Goal: Communication & Community: Answer question/provide support

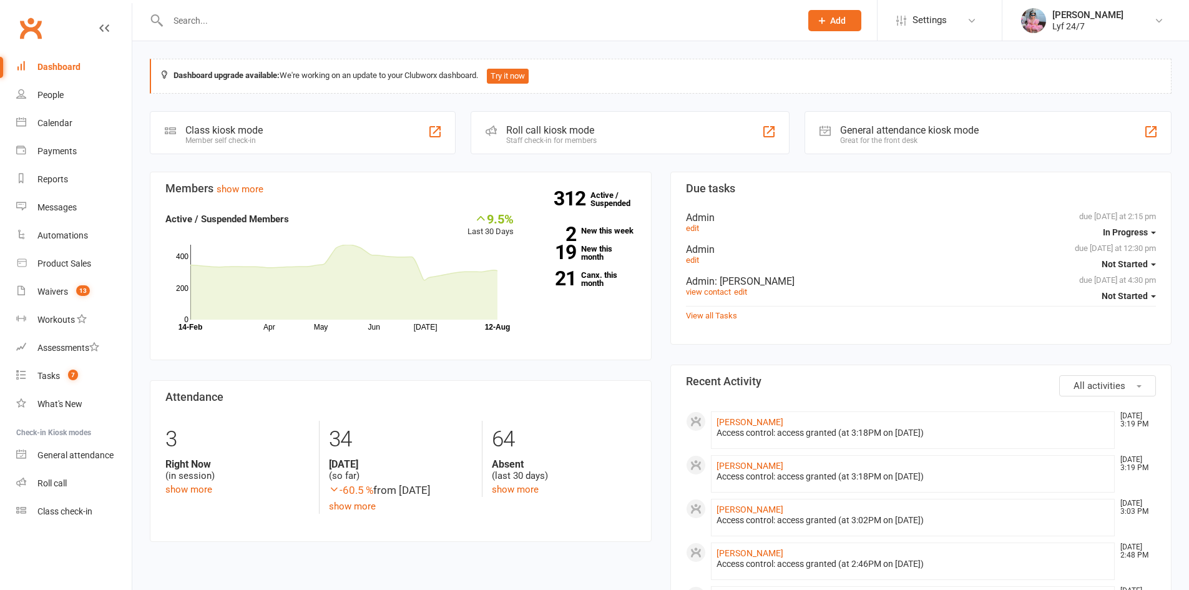
click at [54, 65] on div "Dashboard" at bounding box center [58, 67] width 43 height 10
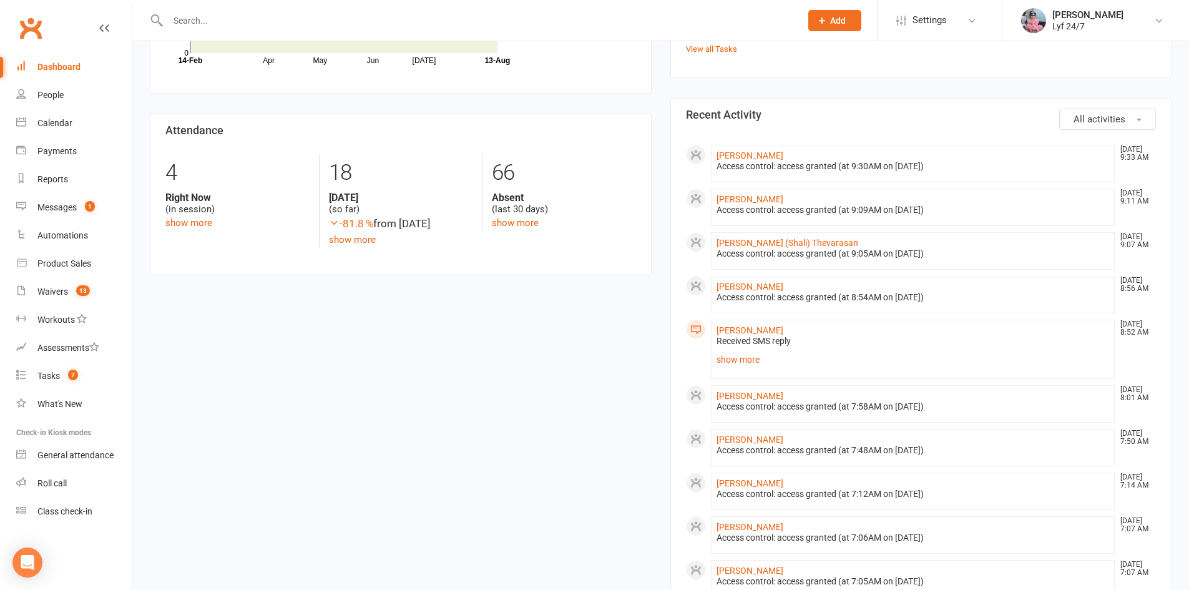
scroll to position [312, 0]
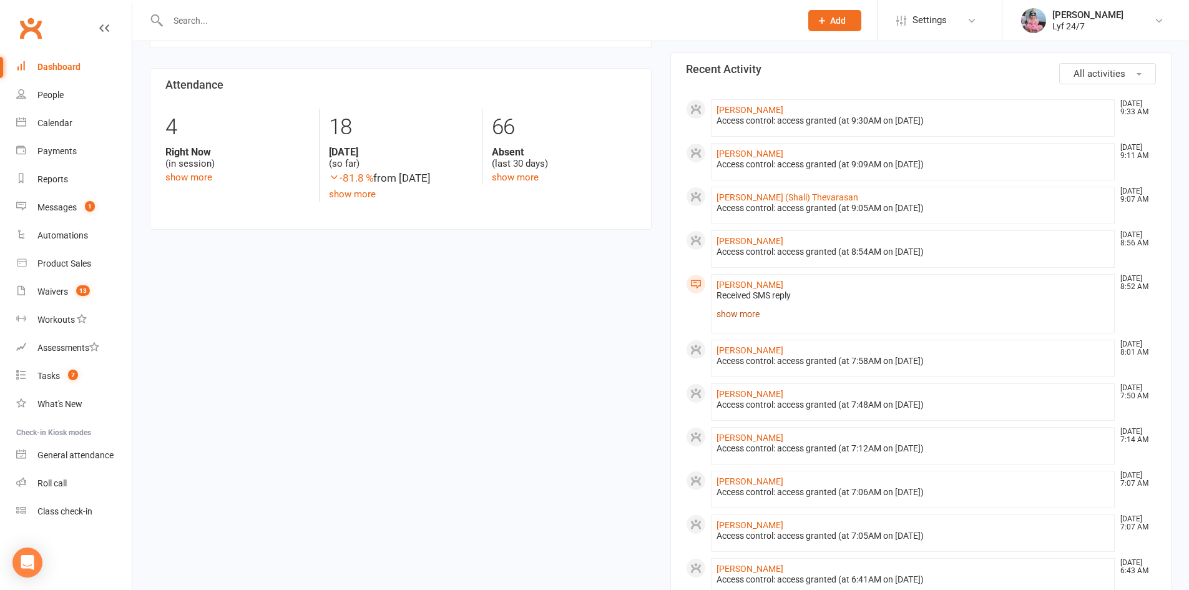
click at [743, 320] on link "show more" at bounding box center [913, 313] width 393 height 17
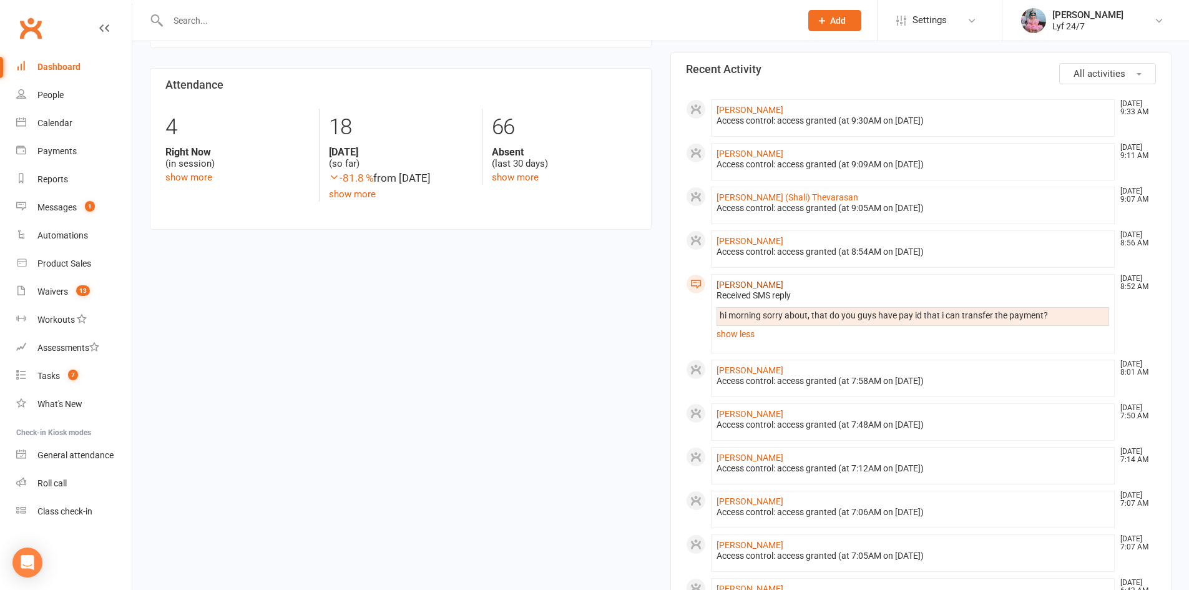
click at [733, 281] on link "[PERSON_NAME]" at bounding box center [750, 285] width 67 height 10
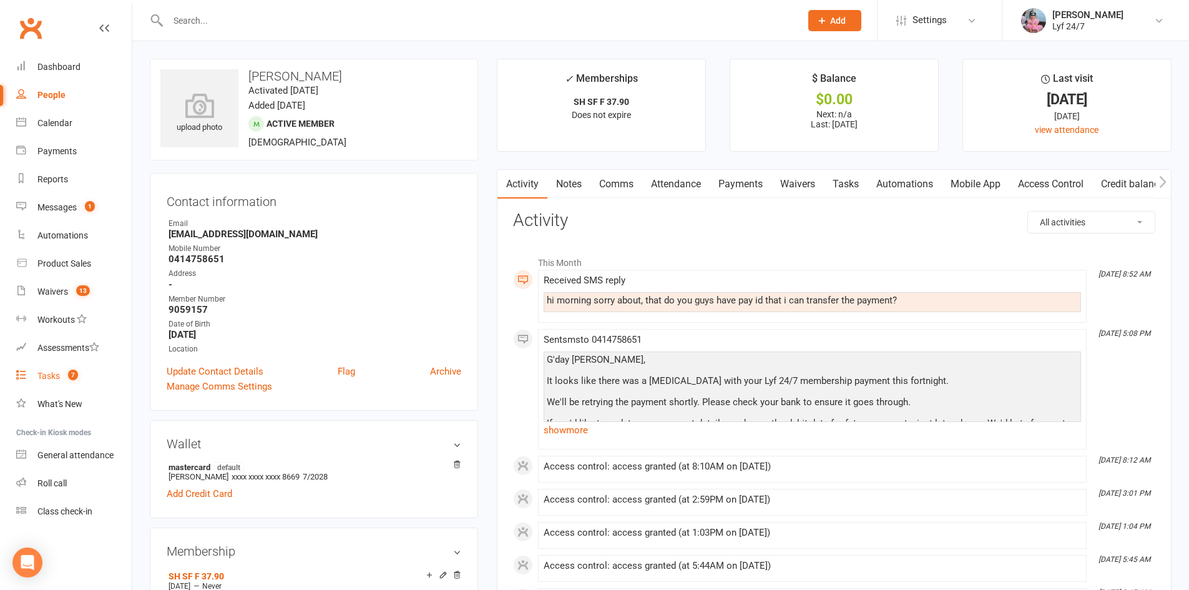
click at [66, 370] on link "Tasks 7" at bounding box center [74, 376] width 116 height 28
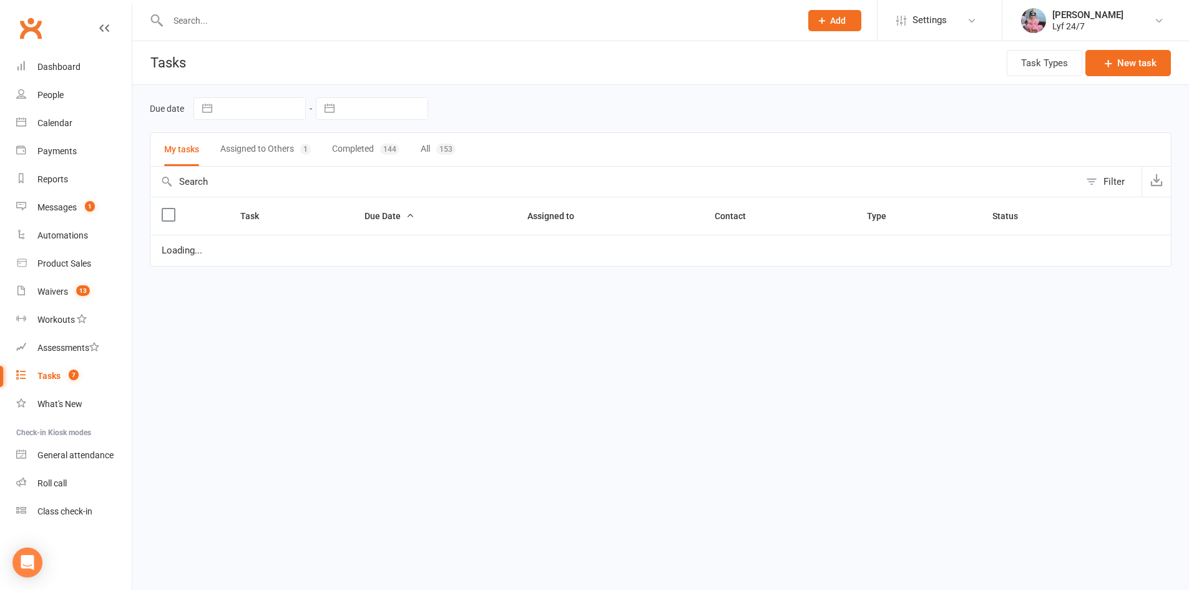
select select "started"
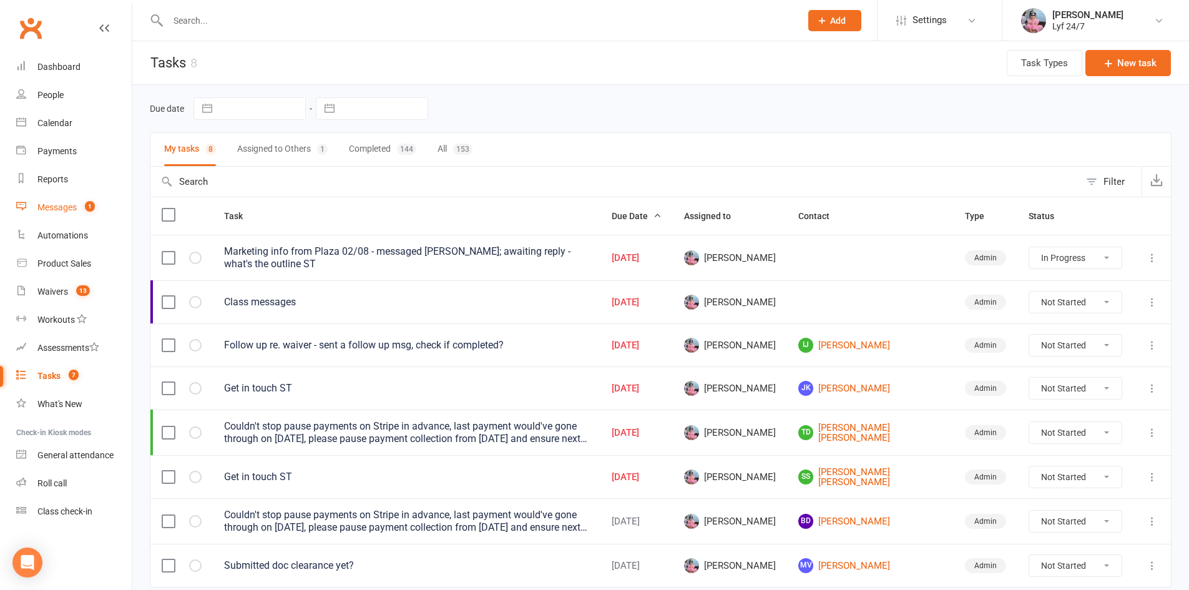
click at [69, 210] on div "Messages" at bounding box center [56, 207] width 39 height 10
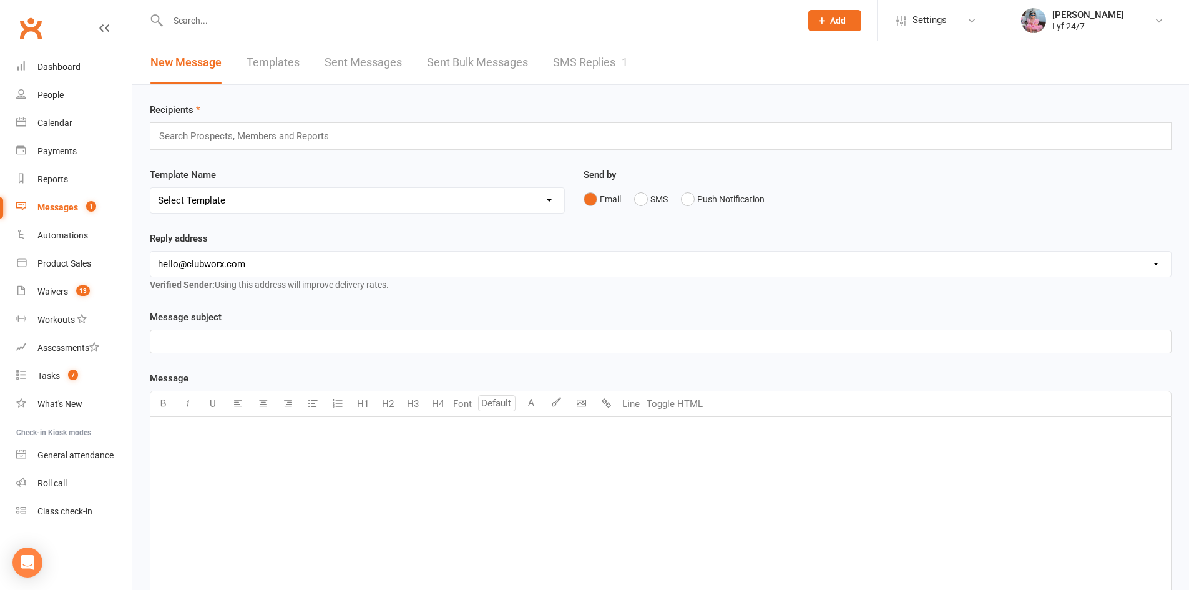
click at [576, 57] on link "SMS Replies 1" at bounding box center [590, 62] width 75 height 43
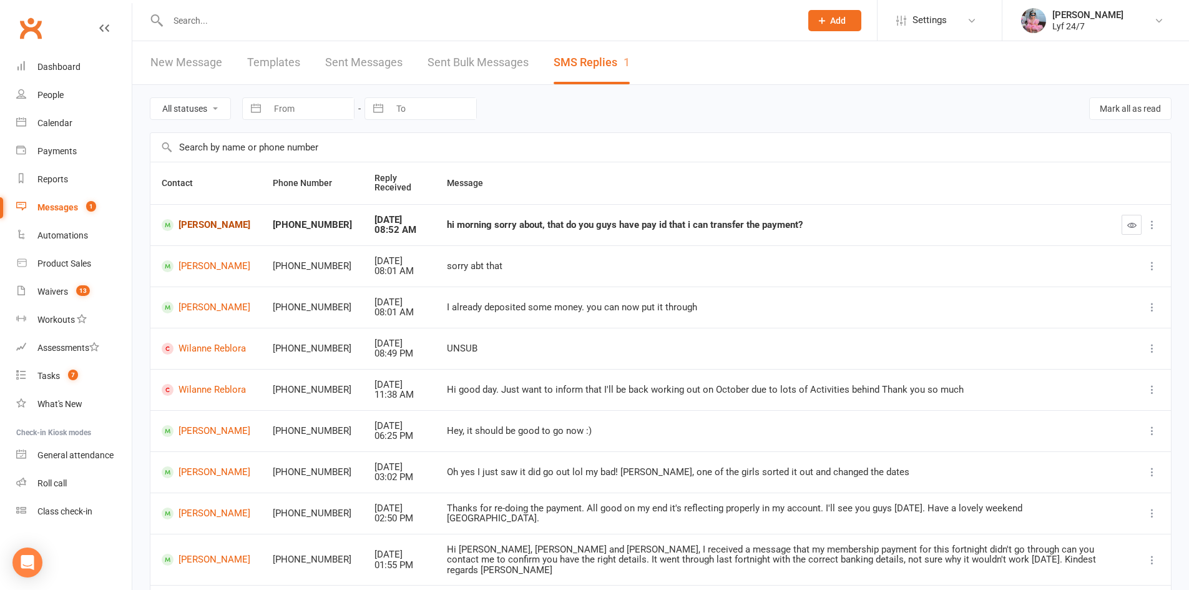
click at [222, 225] on link "[PERSON_NAME]" at bounding box center [206, 225] width 89 height 12
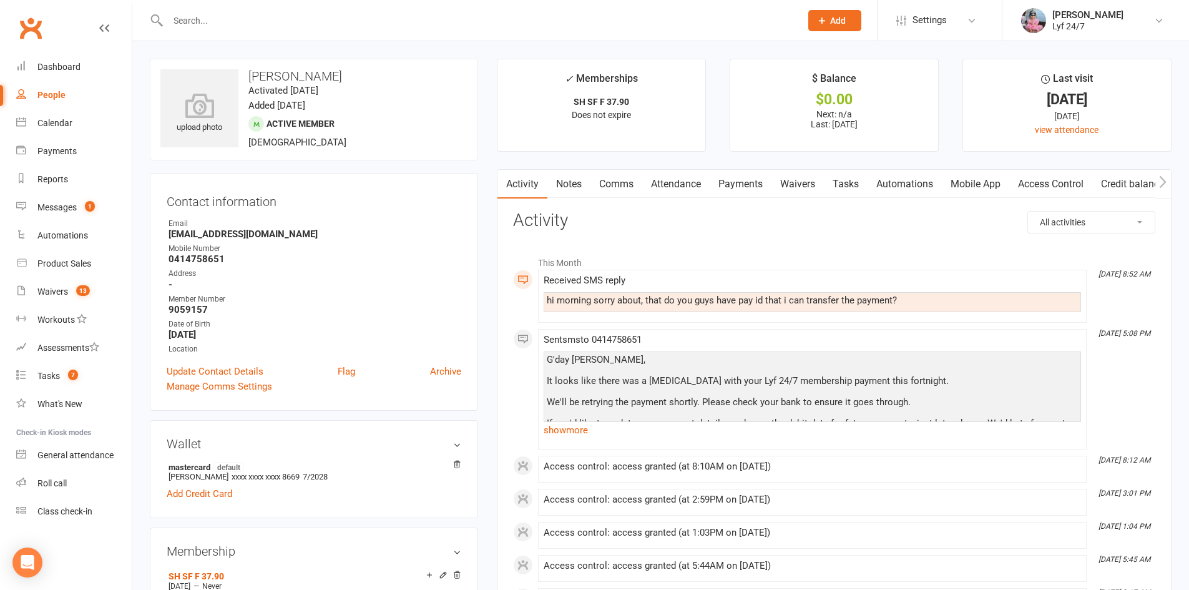
click at [618, 175] on link "Comms" at bounding box center [617, 184] width 52 height 29
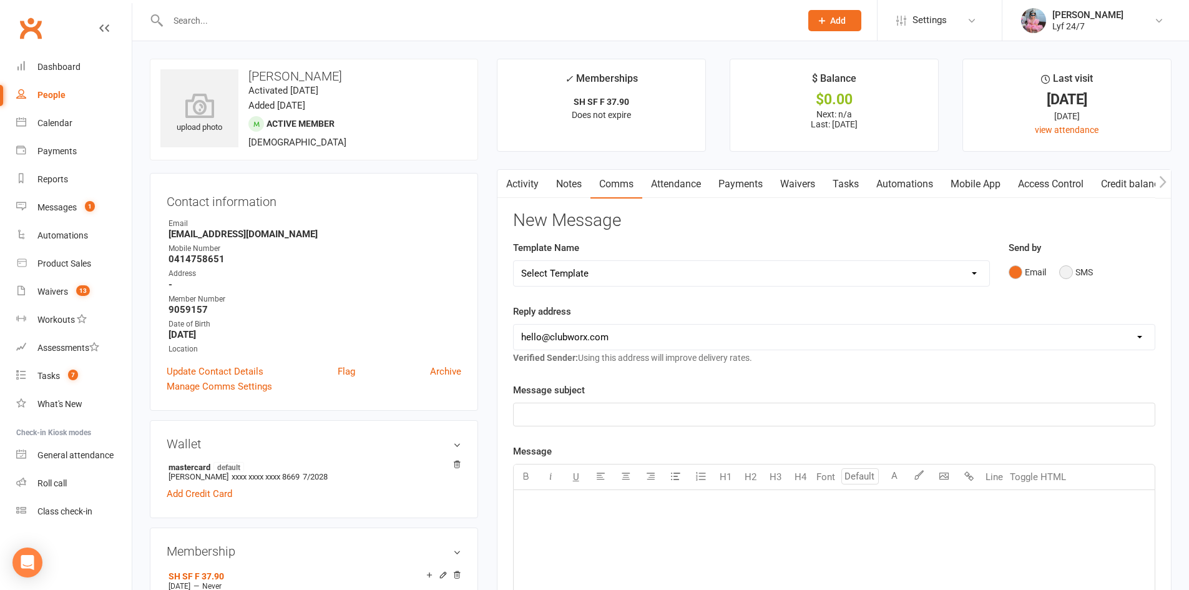
click at [1074, 280] on button "SMS" at bounding box center [1077, 272] width 34 height 24
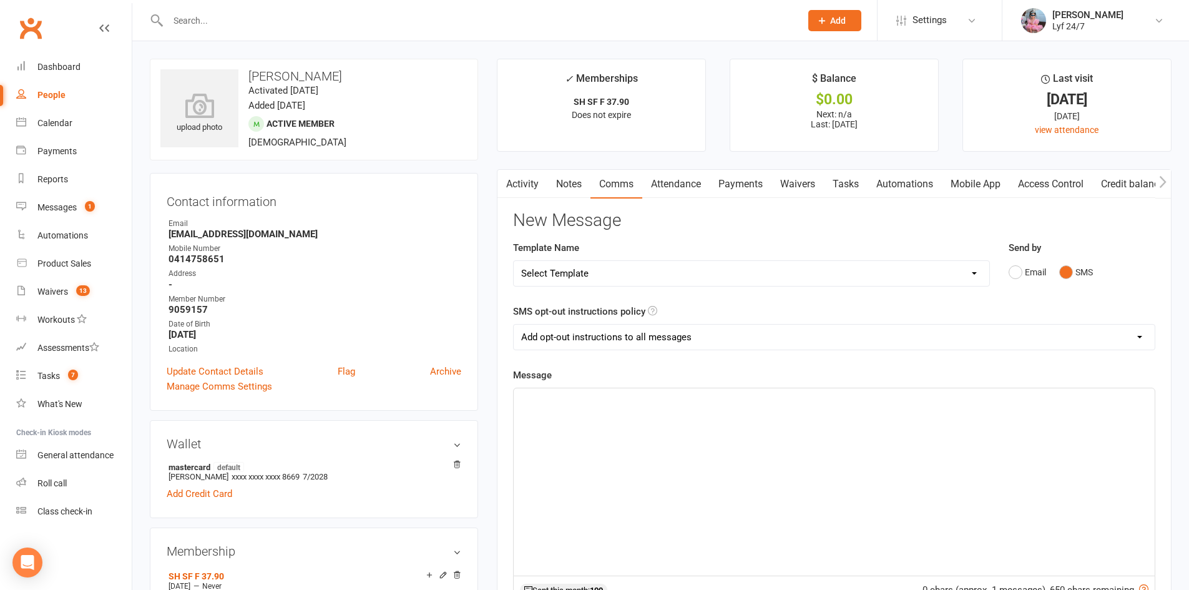
click at [576, 436] on div "﻿" at bounding box center [834, 481] width 641 height 187
click at [889, 436] on p "I'd be happy to send you a payment link to get your account up to date. However," at bounding box center [834, 429] width 626 height 15
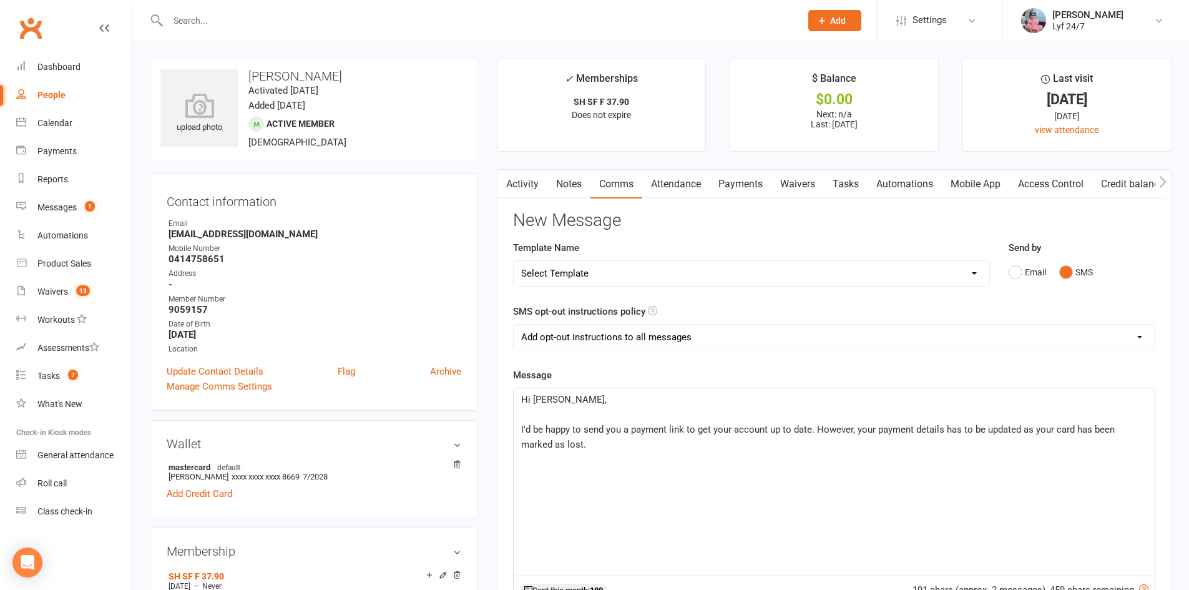
click at [659, 453] on p "﻿" at bounding box center [834, 459] width 626 height 15
drag, startPoint x: 812, startPoint y: 430, endPoint x: 408, endPoint y: 430, distance: 404.0
click at [604, 425] on span "Please However, your payment details has to be updated as your card has been ma…" at bounding box center [720, 429] width 398 height 11
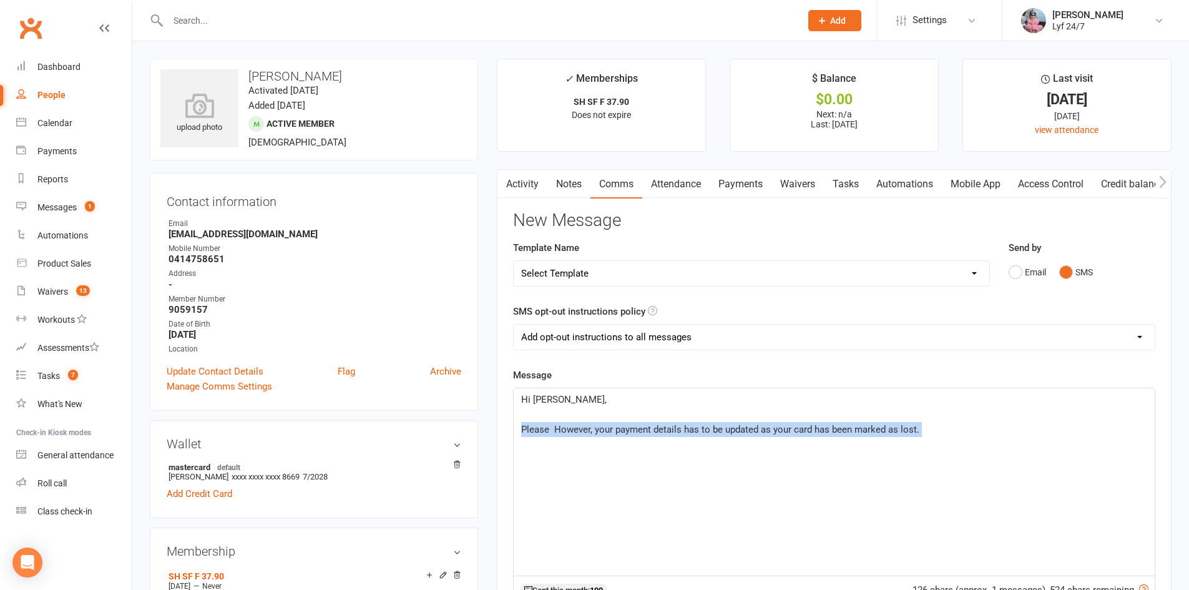
click at [604, 425] on span "Please However, your payment details has to be updated as your card has been ma…" at bounding box center [720, 429] width 398 height 11
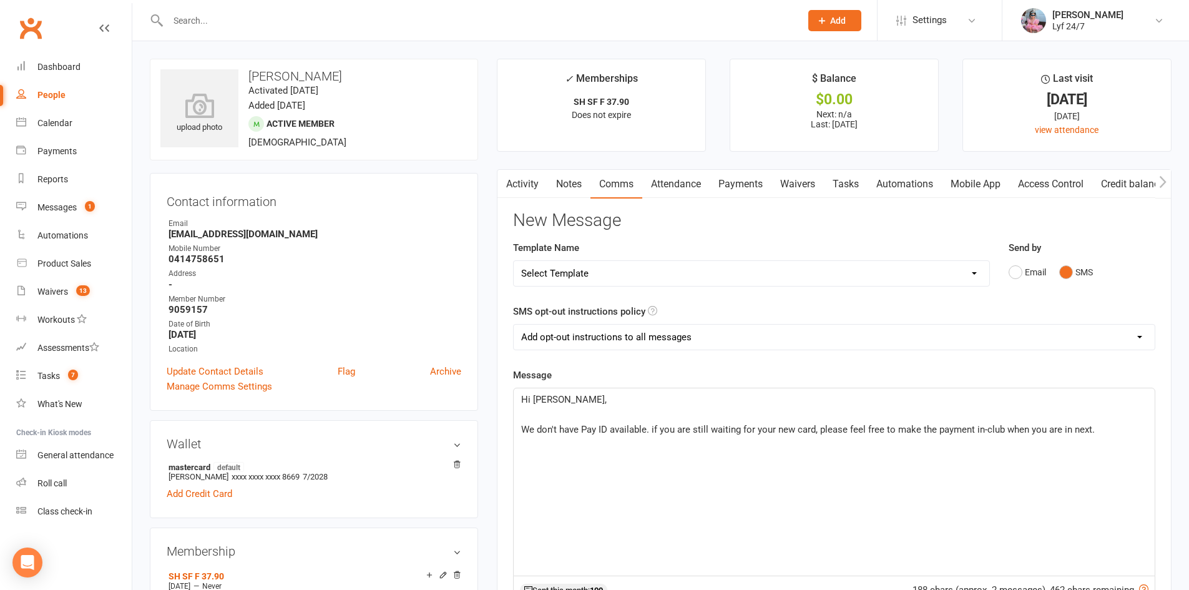
click at [655, 430] on span "We don't have Pay ID available. if you are still waiting for your new card, ple…" at bounding box center [808, 429] width 574 height 11
click at [1098, 429] on p "We don't have Pay ID available. If you are still waiting for your new card, ple…" at bounding box center [834, 429] width 626 height 15
click at [51, 491] on link "Roll call" at bounding box center [74, 484] width 116 height 28
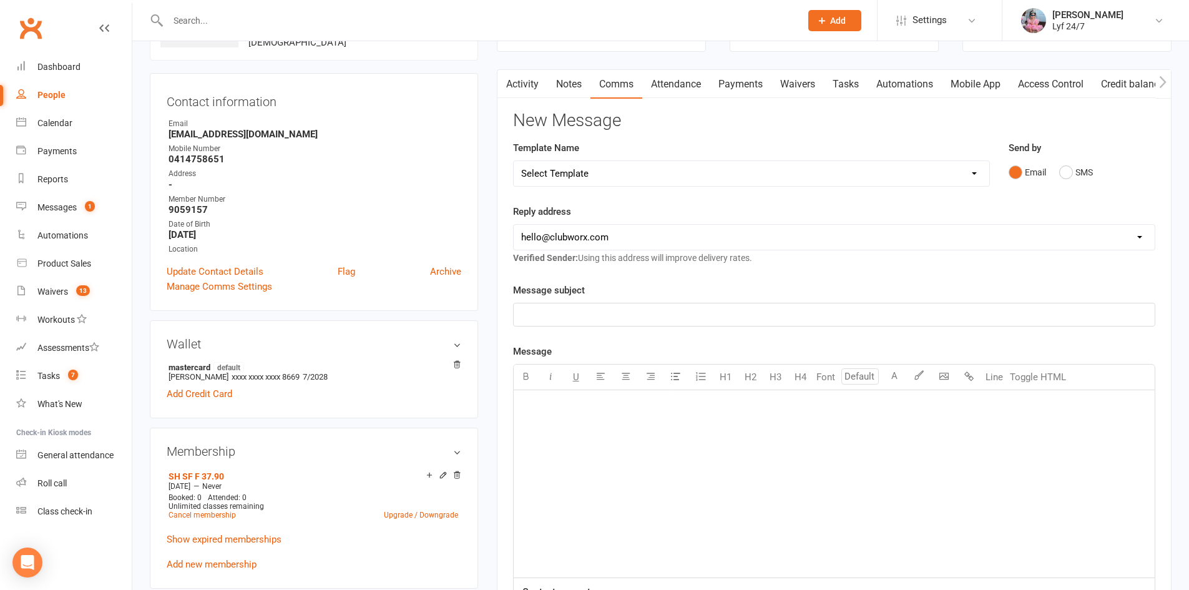
scroll to position [187, 0]
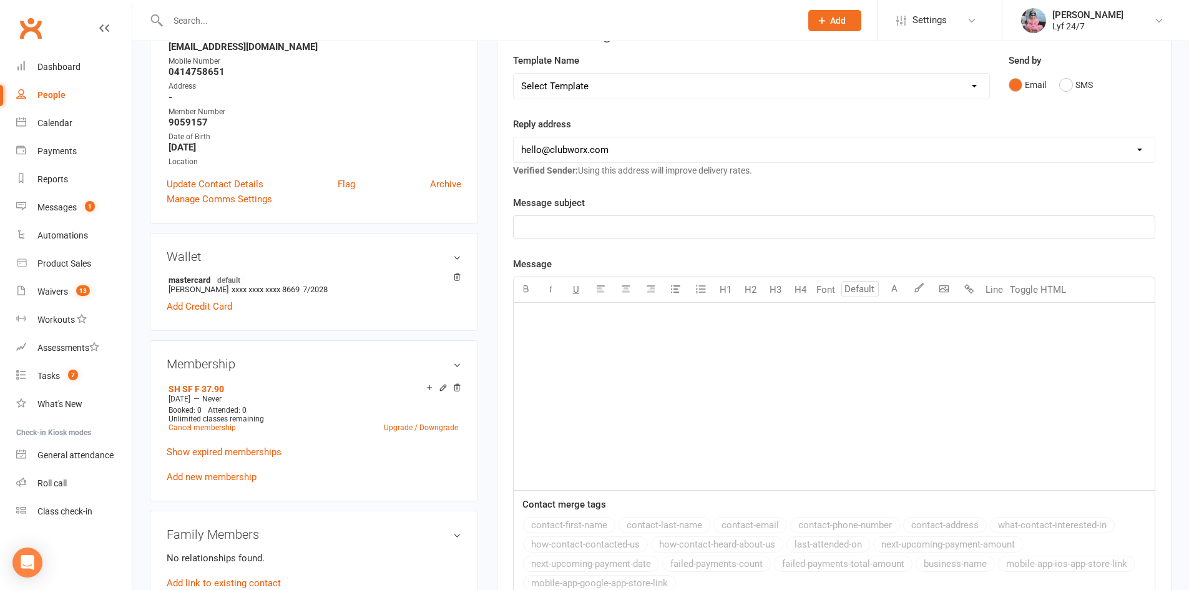
click at [639, 324] on p "﻿" at bounding box center [834, 318] width 626 height 15
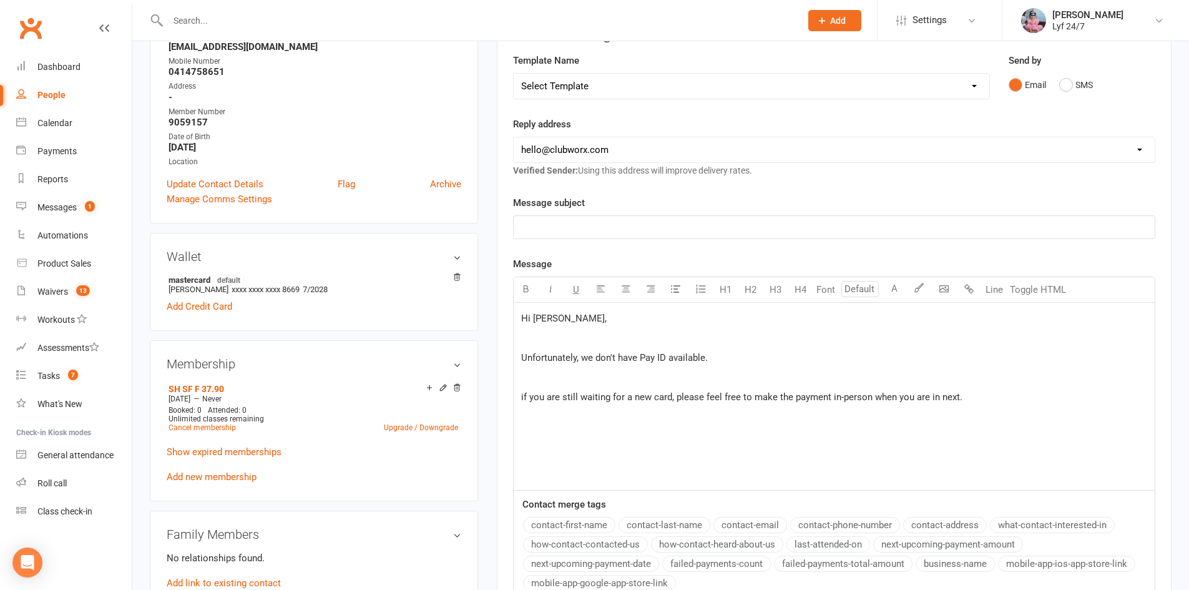
click at [521, 393] on span "if you are still waiting for a new card, please feel free to make the payment i…" at bounding box center [741, 396] width 441 height 11
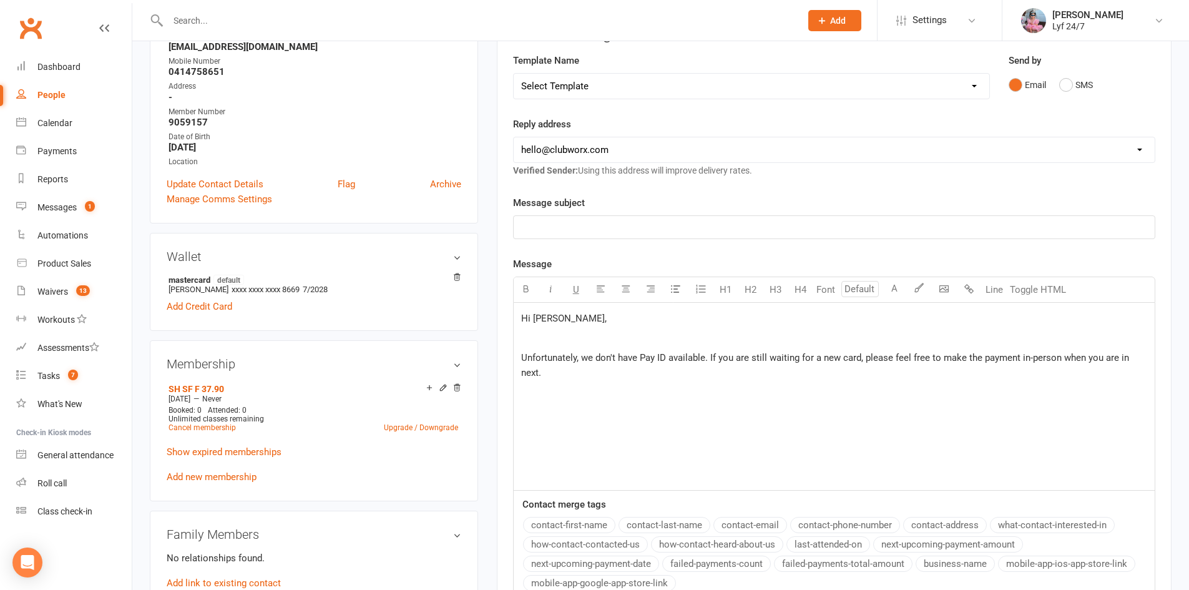
click at [752, 357] on span "Unfortunately, we don't have Pay ID available. If you are still waiting for a n…" at bounding box center [826, 365] width 611 height 26
click at [1134, 361] on p "Unfortunately, we don't have Pay ID available. If you are waiting for a new car…" at bounding box center [834, 357] width 626 height 15
click at [522, 394] on span "Let me know if you're already got a new card, I'll send you a link to update yo…" at bounding box center [715, 396] width 388 height 11
click at [589, 366] on p "Unfortunately, we don't have Pay ID available. If you are waiting for a new car…" at bounding box center [834, 365] width 626 height 30
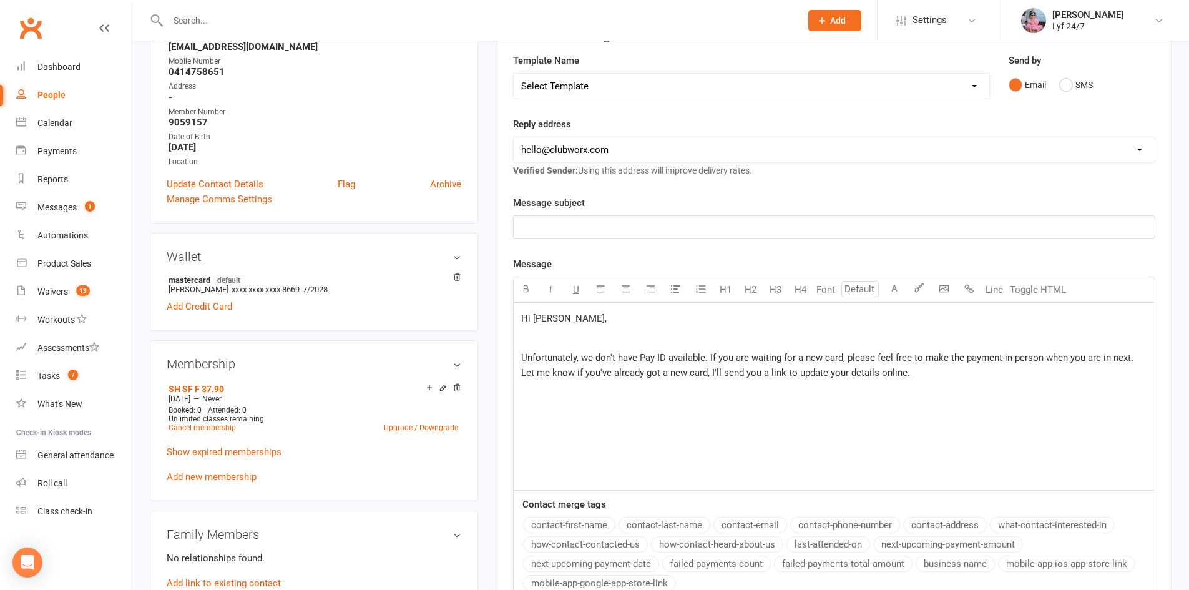
click at [911, 370] on p "Unfortunately, we don't have Pay ID available. If you are waiting for a new car…" at bounding box center [834, 365] width 626 height 30
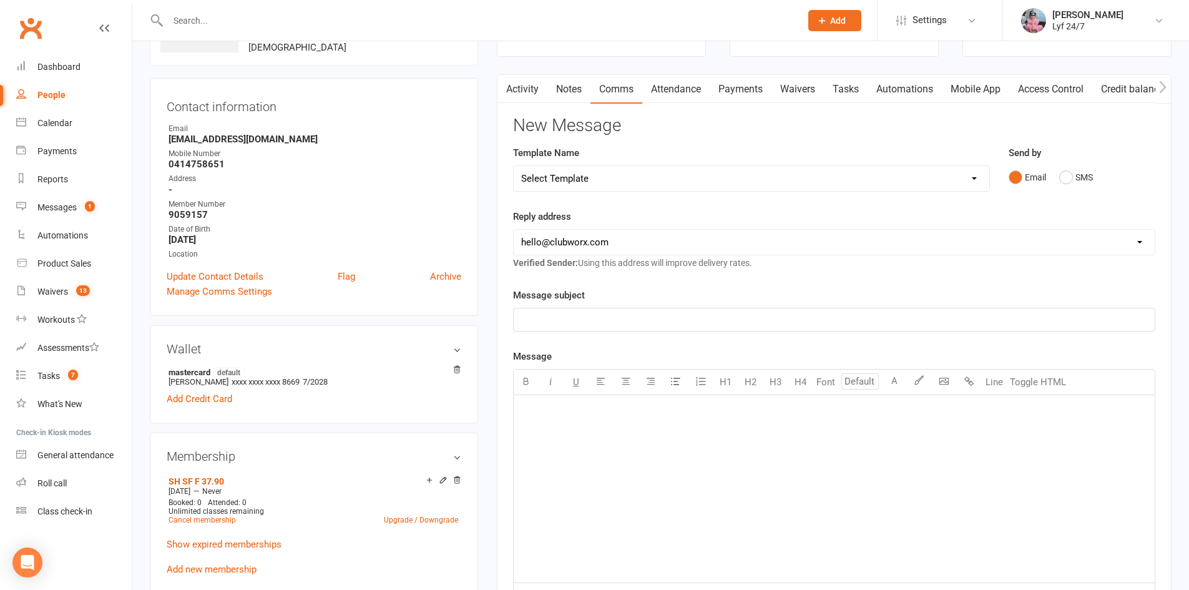
scroll to position [0, 0]
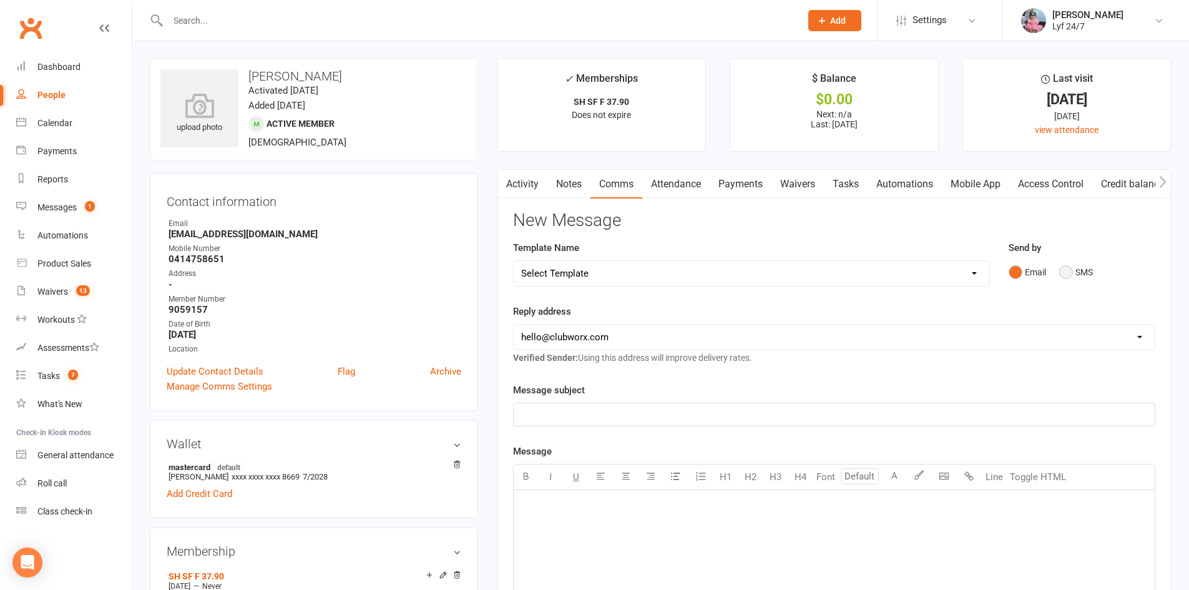
click at [1076, 265] on button "SMS" at bounding box center [1077, 272] width 34 height 24
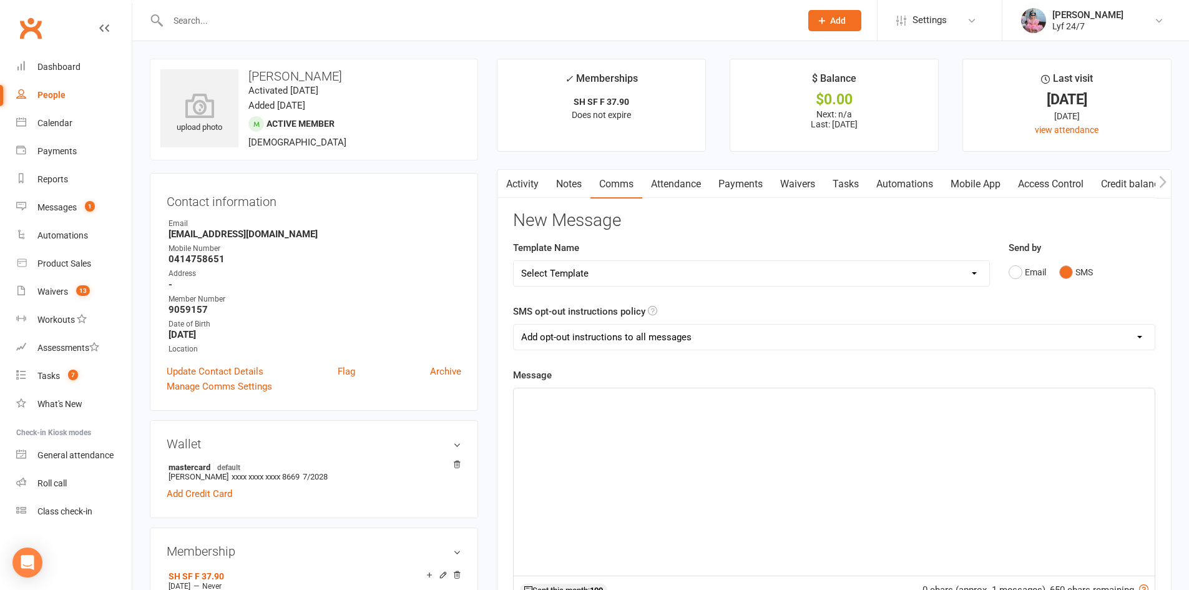
click at [565, 425] on div at bounding box center [834, 481] width 641 height 187
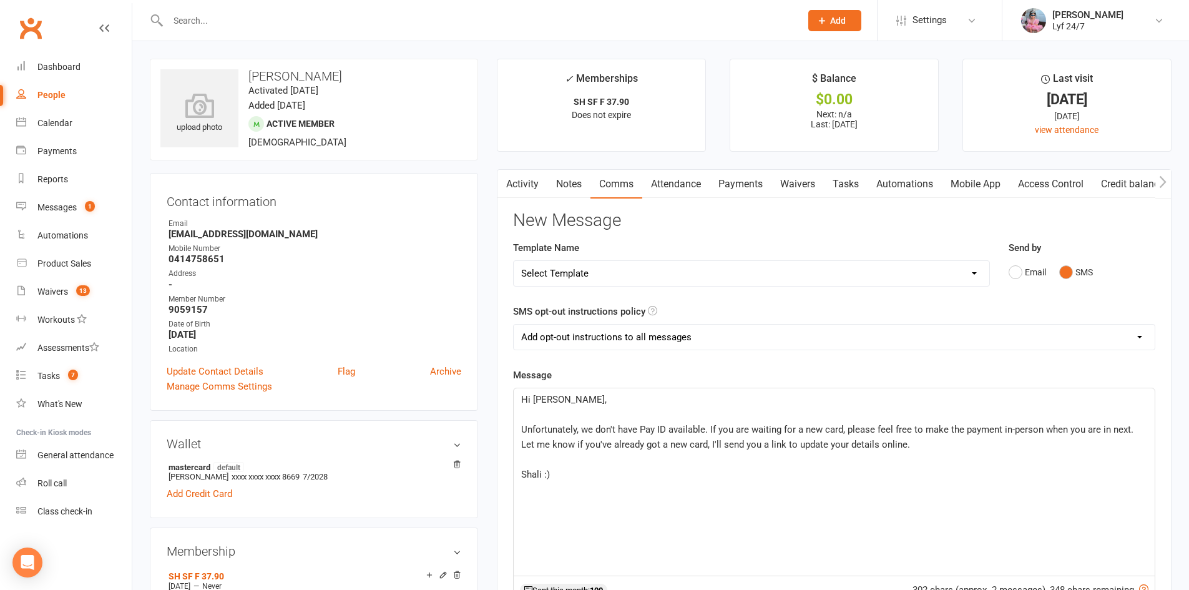
click at [562, 331] on select "Add opt-out instructions to all messages Add opt-out instructions for messages …" at bounding box center [834, 337] width 641 height 25
select select "2"
click at [514, 325] on select "Add opt-out instructions to all messages Add opt-out instructions for messages …" at bounding box center [834, 337] width 641 height 25
click at [526, 506] on p "﻿" at bounding box center [834, 504] width 626 height 15
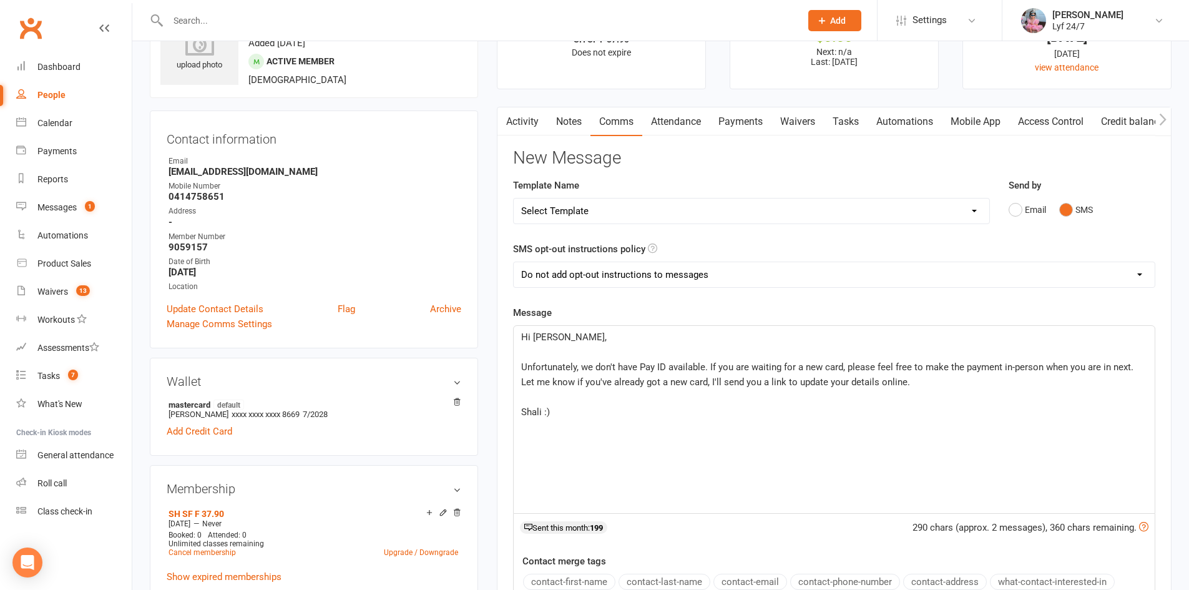
scroll to position [250, 0]
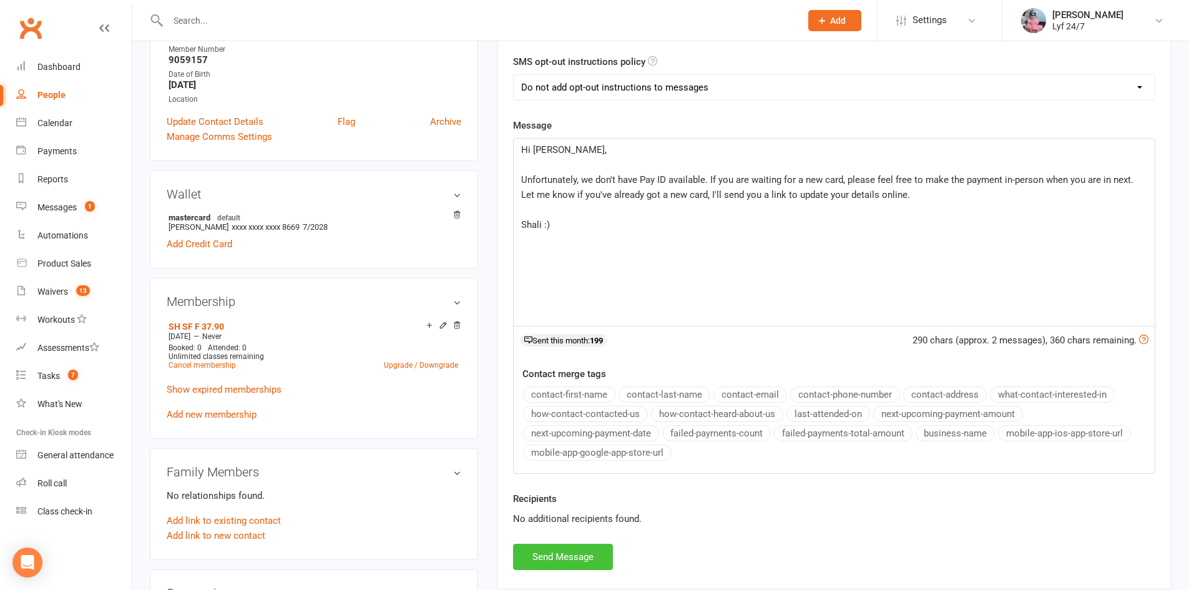
click at [564, 563] on button "Send Message" at bounding box center [563, 557] width 100 height 26
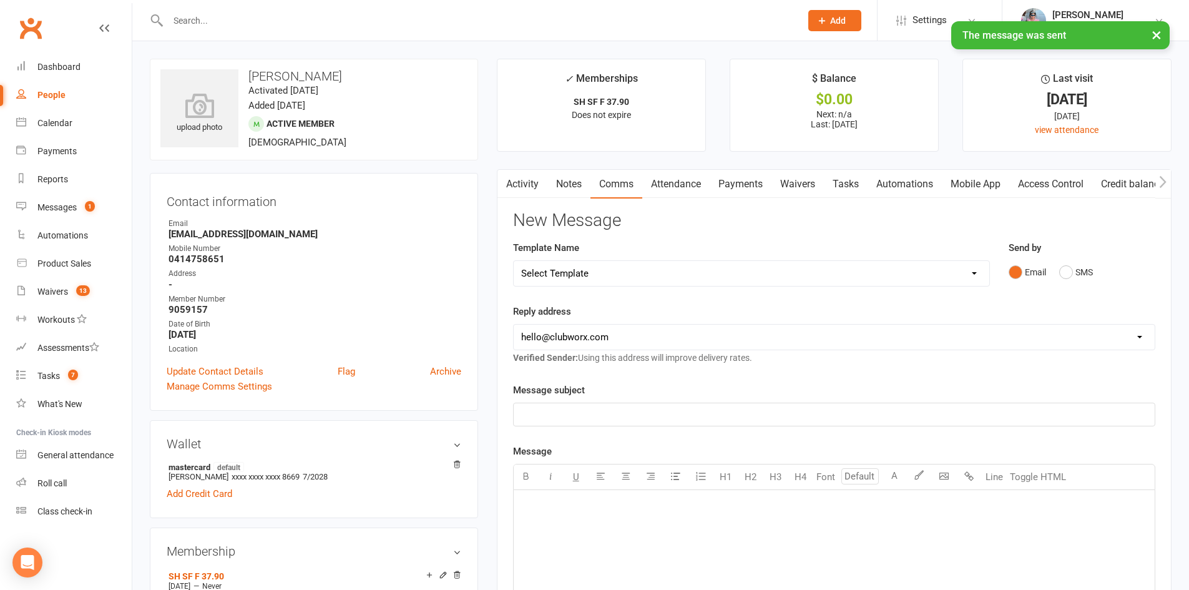
scroll to position [3, 0]
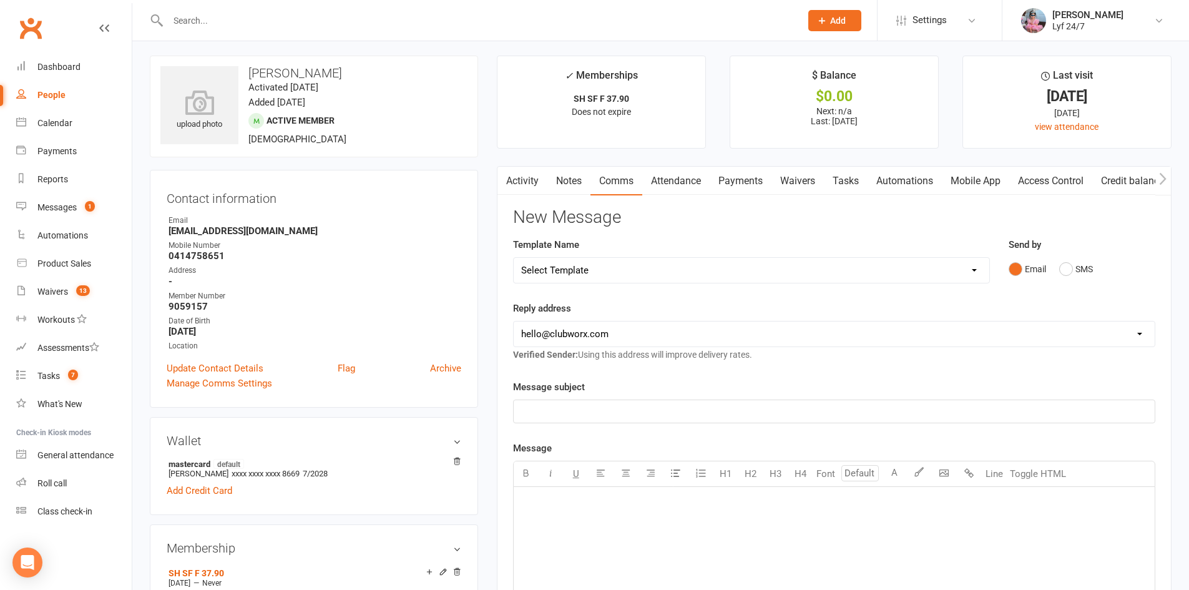
click at [526, 181] on link "Activity" at bounding box center [523, 181] width 50 height 29
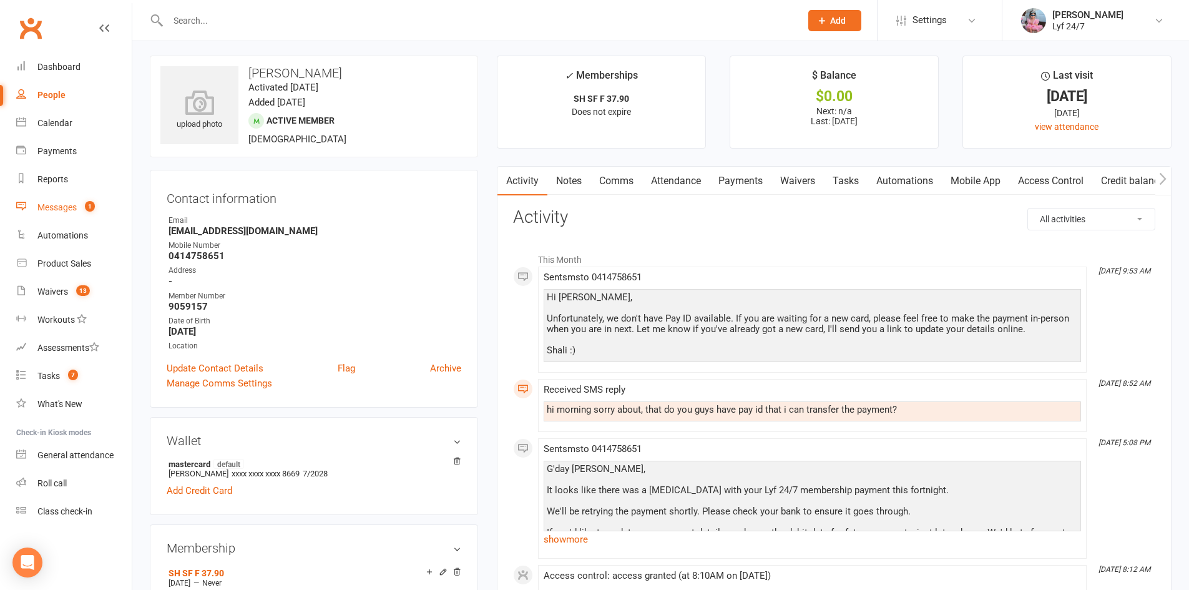
click at [54, 215] on link "Messages 1" at bounding box center [74, 208] width 116 height 28
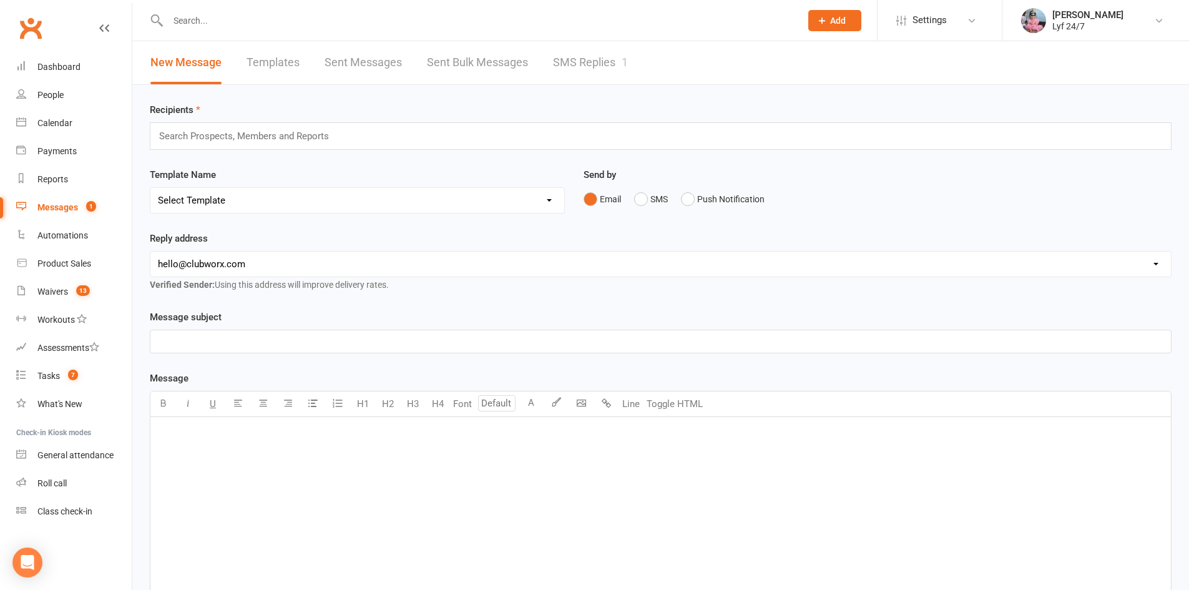
click at [623, 59] on link "SMS Replies 1" at bounding box center [590, 62] width 75 height 43
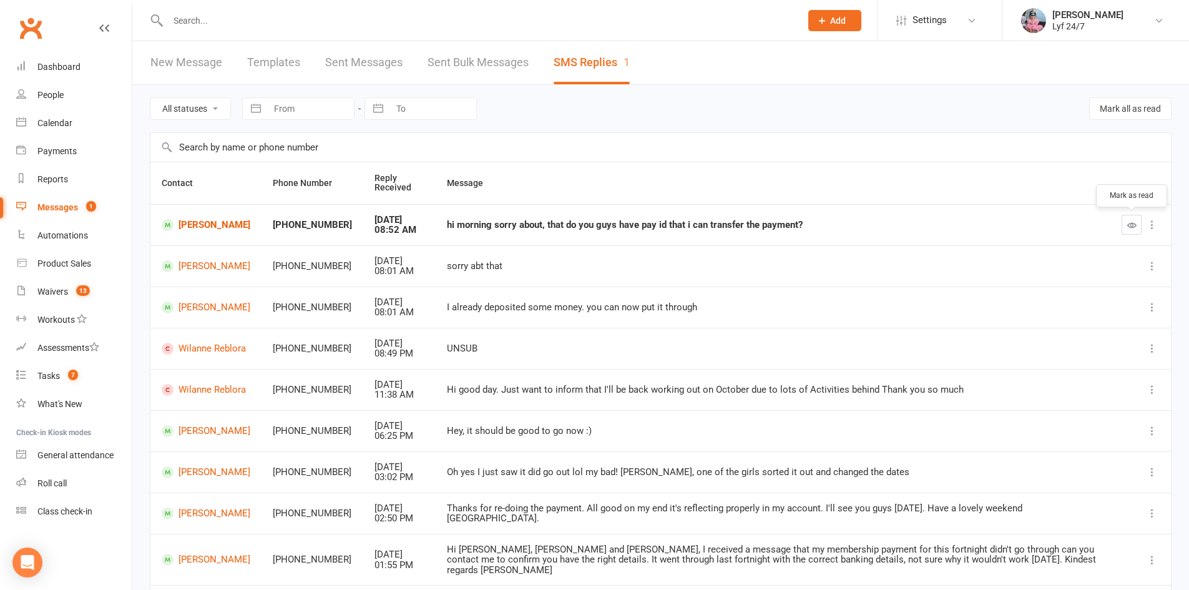
click at [1128, 220] on icon "button" at bounding box center [1132, 224] width 9 height 9
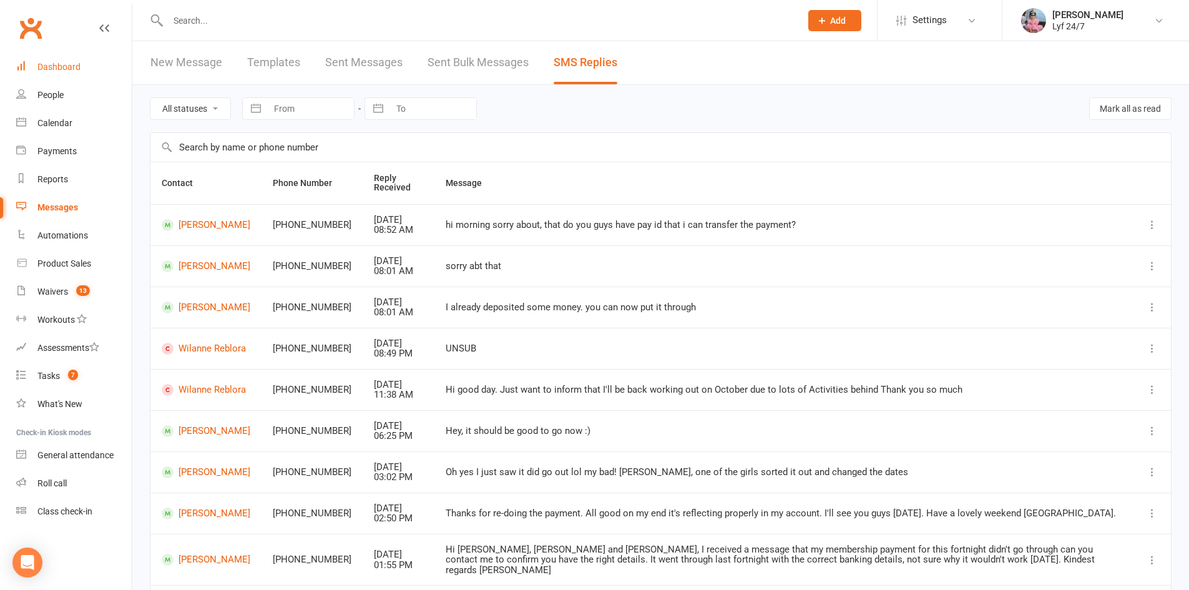
click at [89, 71] on link "Dashboard" at bounding box center [74, 67] width 116 height 28
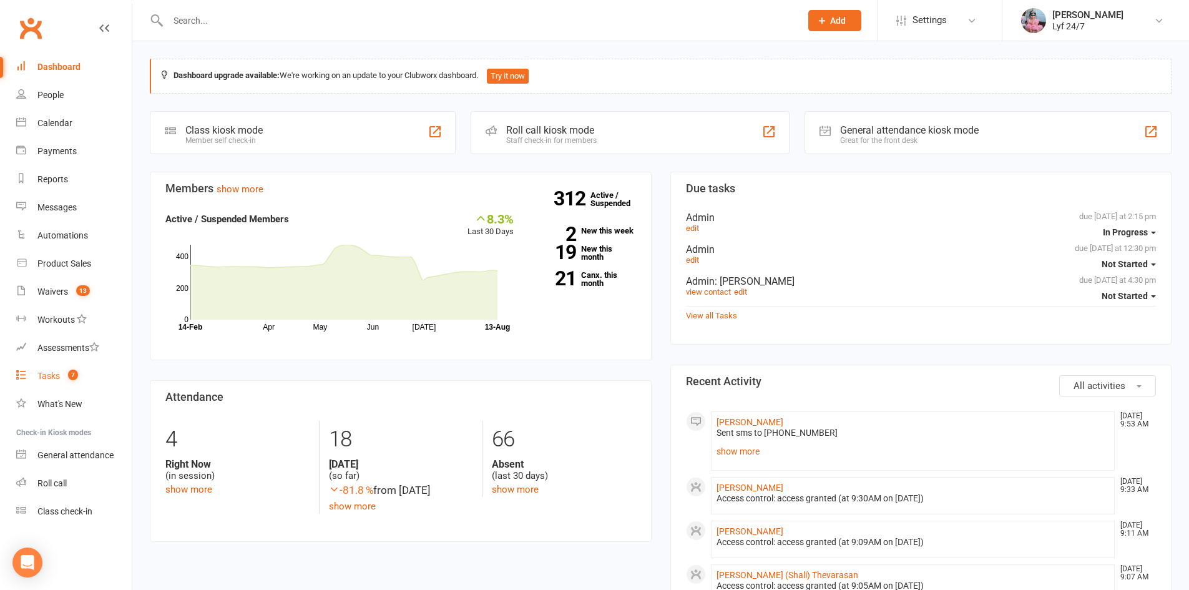
click at [65, 377] on count-badge "7" at bounding box center [70, 376] width 16 height 10
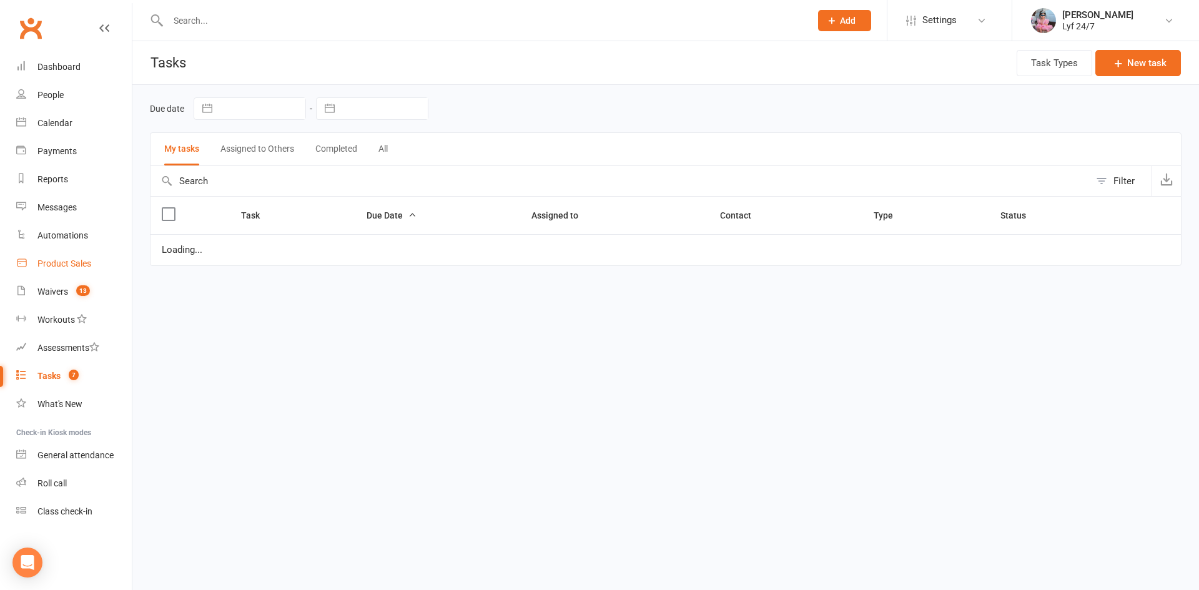
select select "started"
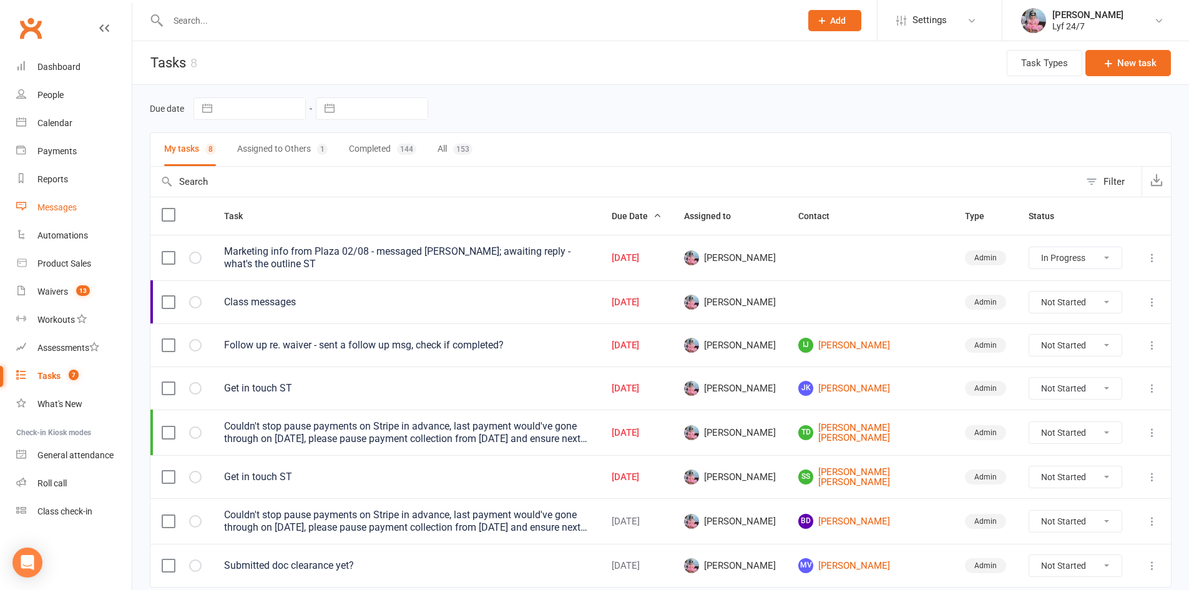
click at [58, 204] on div "Messages" at bounding box center [56, 207] width 39 height 10
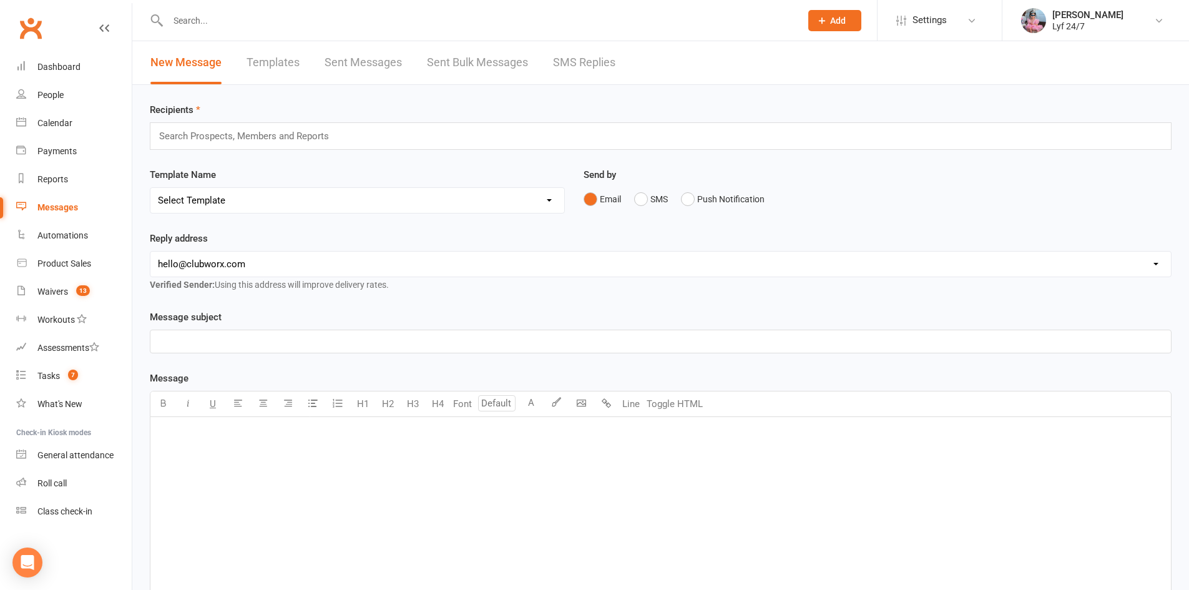
click at [591, 56] on link "SMS Replies" at bounding box center [584, 62] width 62 height 43
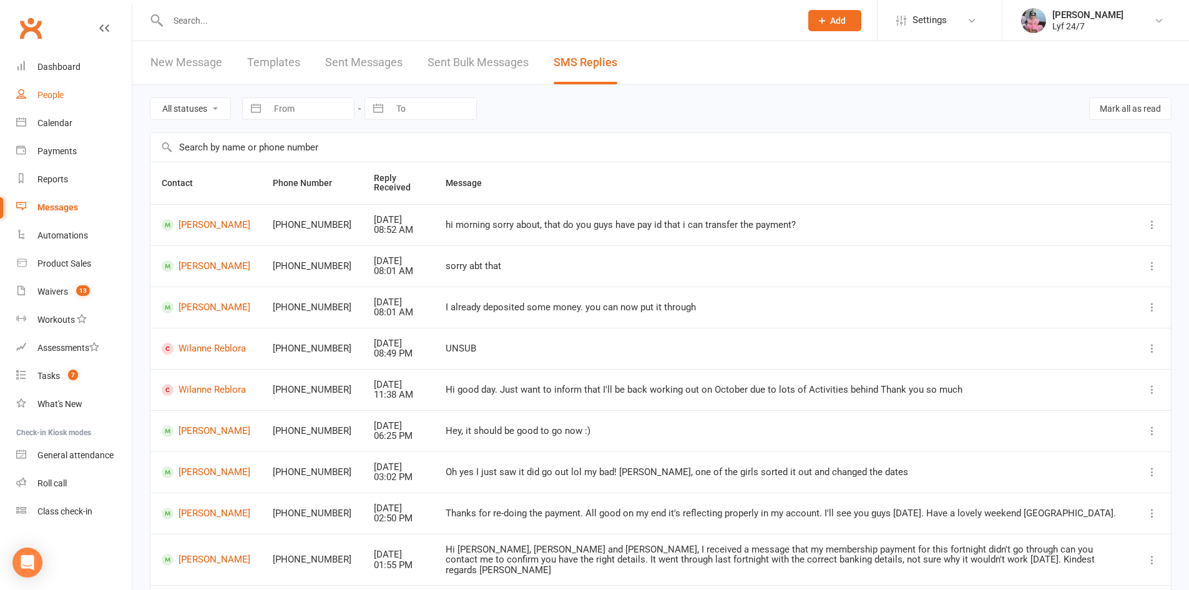
click at [59, 84] on link "People" at bounding box center [74, 95] width 116 height 28
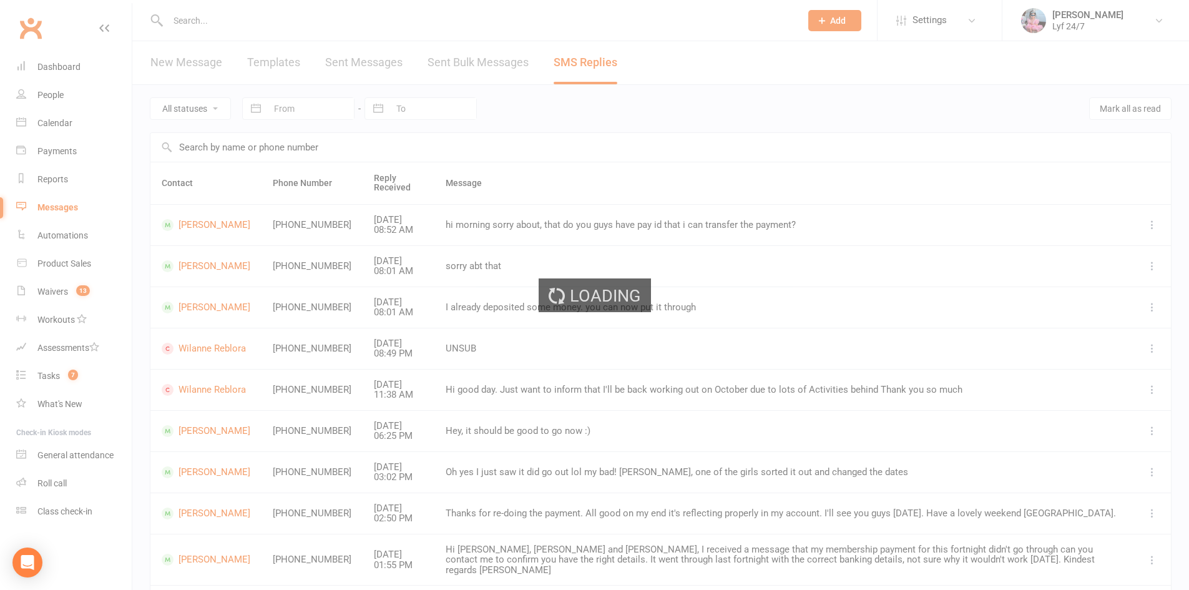
click at [64, 73] on div "Loading" at bounding box center [594, 295] width 1189 height 590
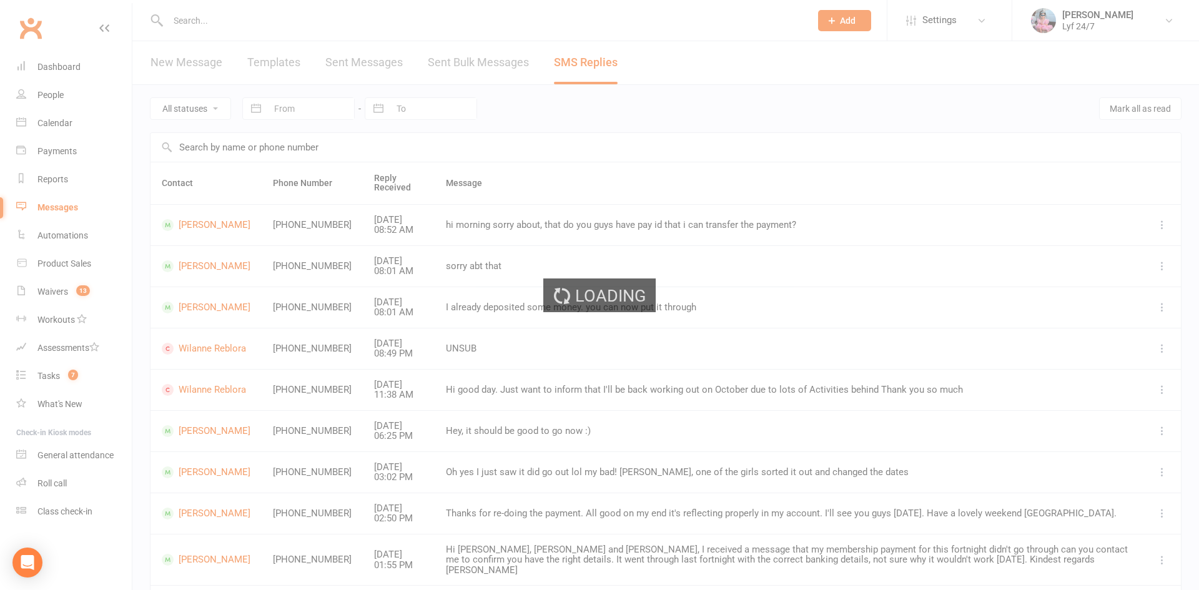
select select "100"
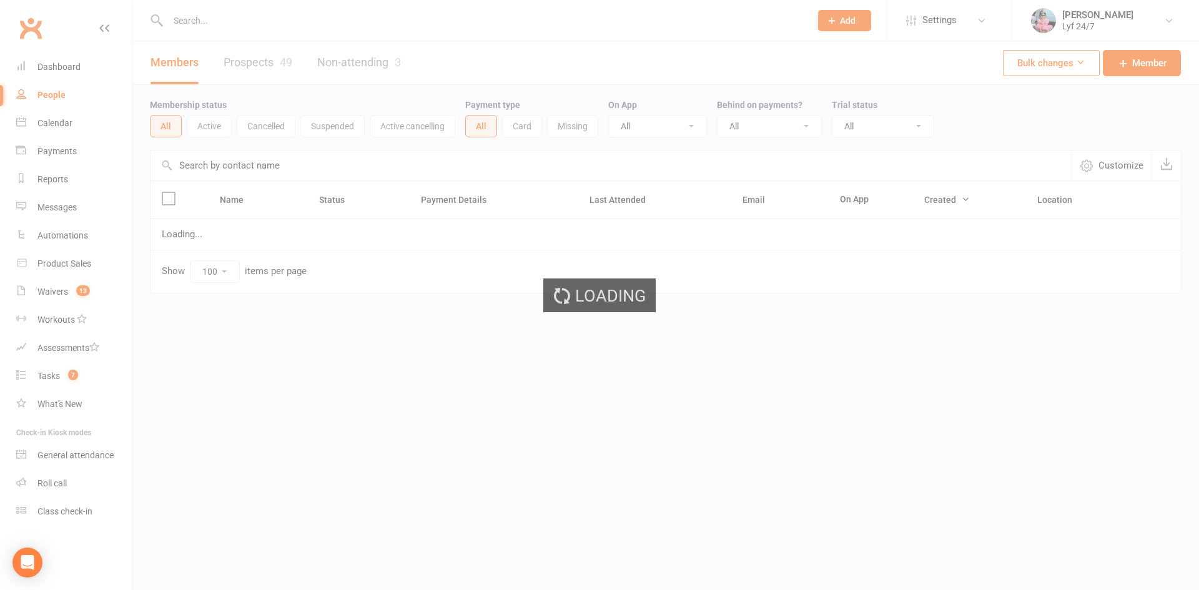
click at [69, 57] on div "Loading" at bounding box center [599, 295] width 1199 height 590
click at [65, 65] on div "Dashboard" at bounding box center [58, 67] width 43 height 10
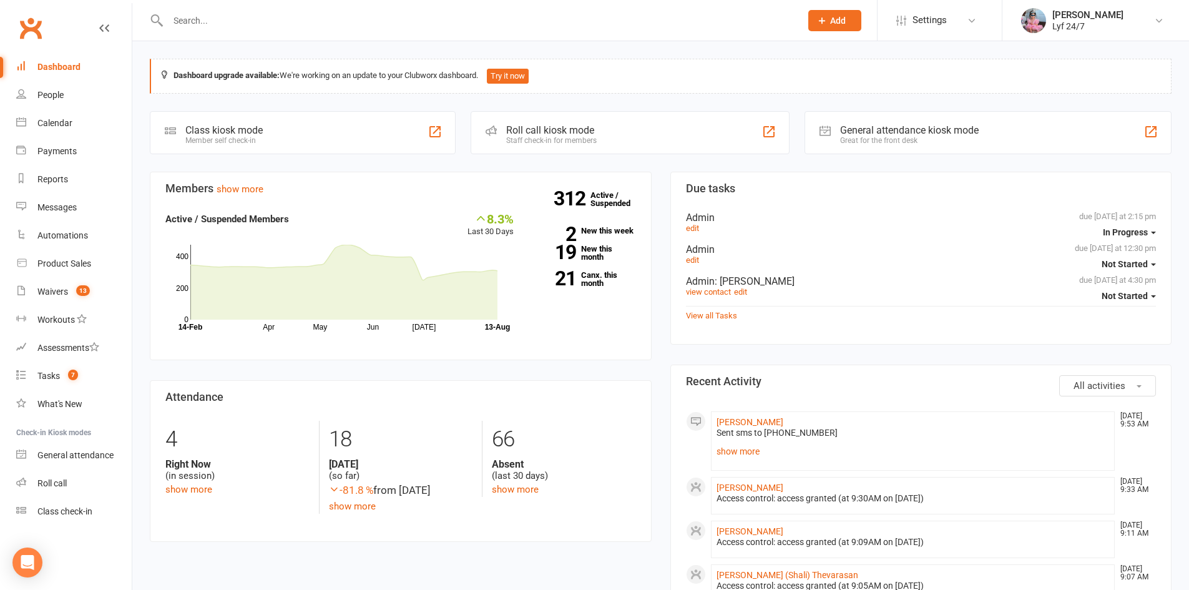
click at [74, 66] on div "Dashboard" at bounding box center [58, 67] width 43 height 10
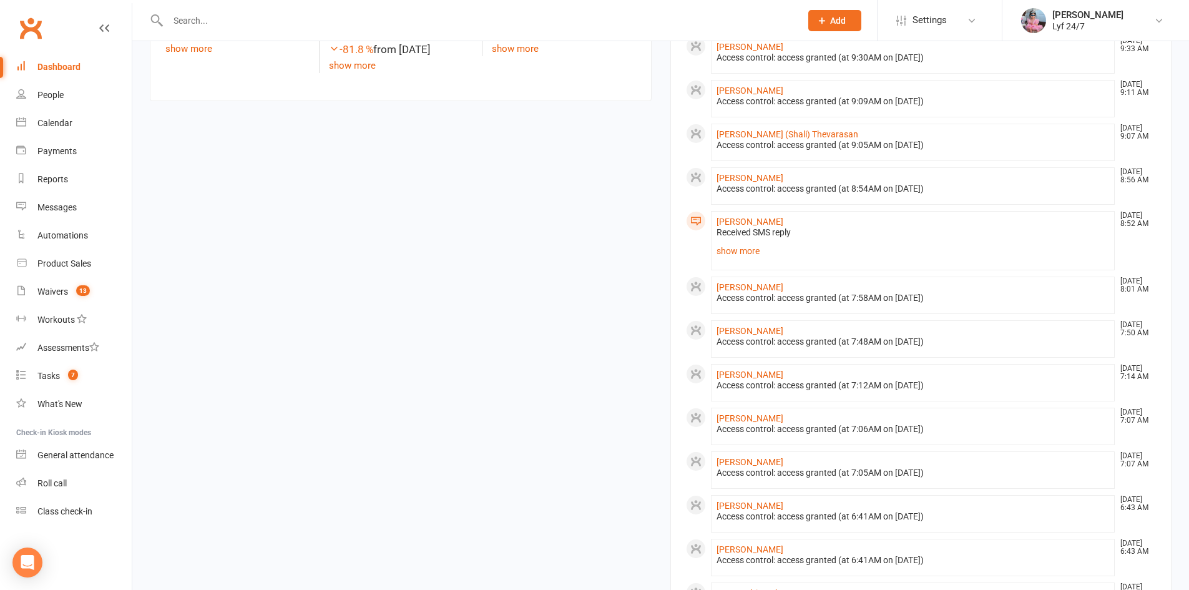
scroll to position [375, 0]
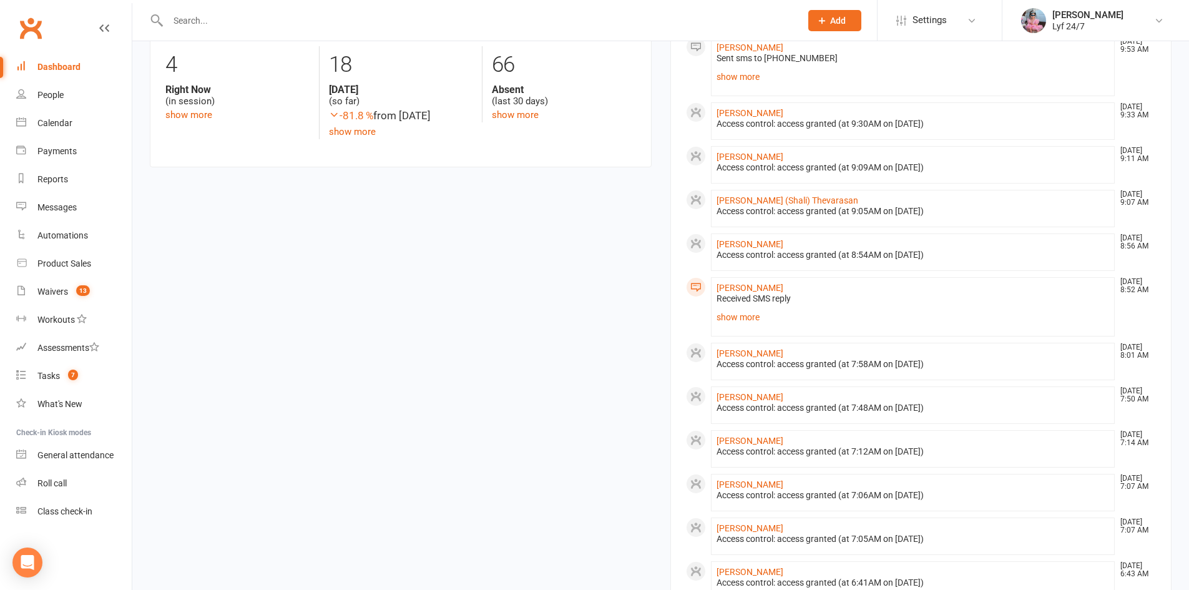
click at [193, 14] on input "text" at bounding box center [478, 20] width 628 height 17
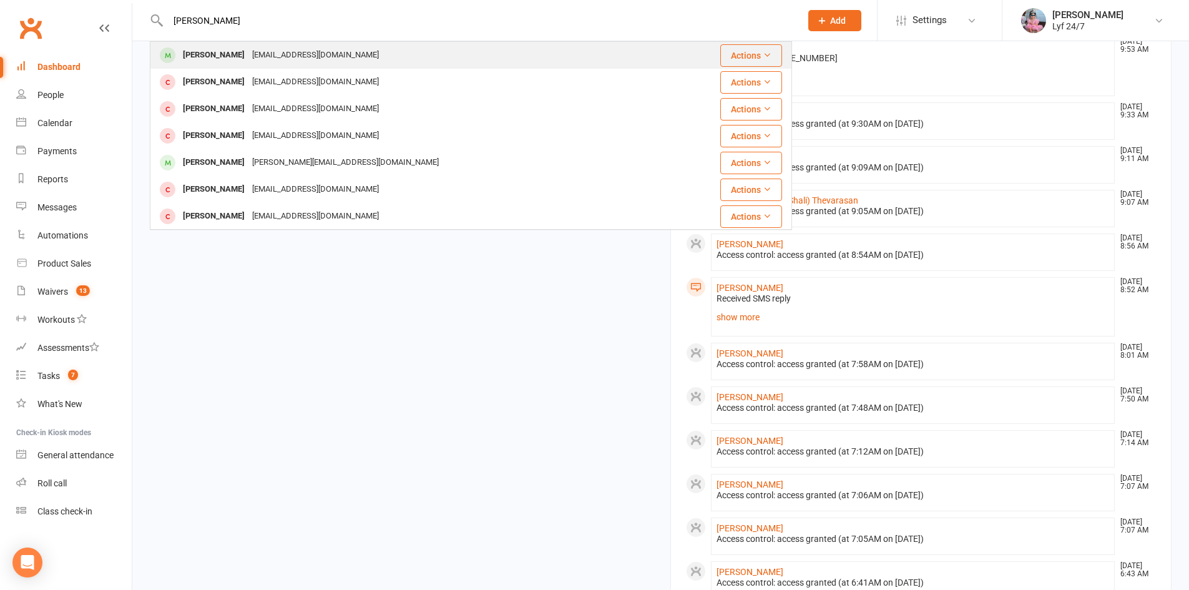
type input "viral patel"
click at [216, 44] on div "Viral Patel vp3112001@gmail.com" at bounding box center [417, 55] width 533 height 26
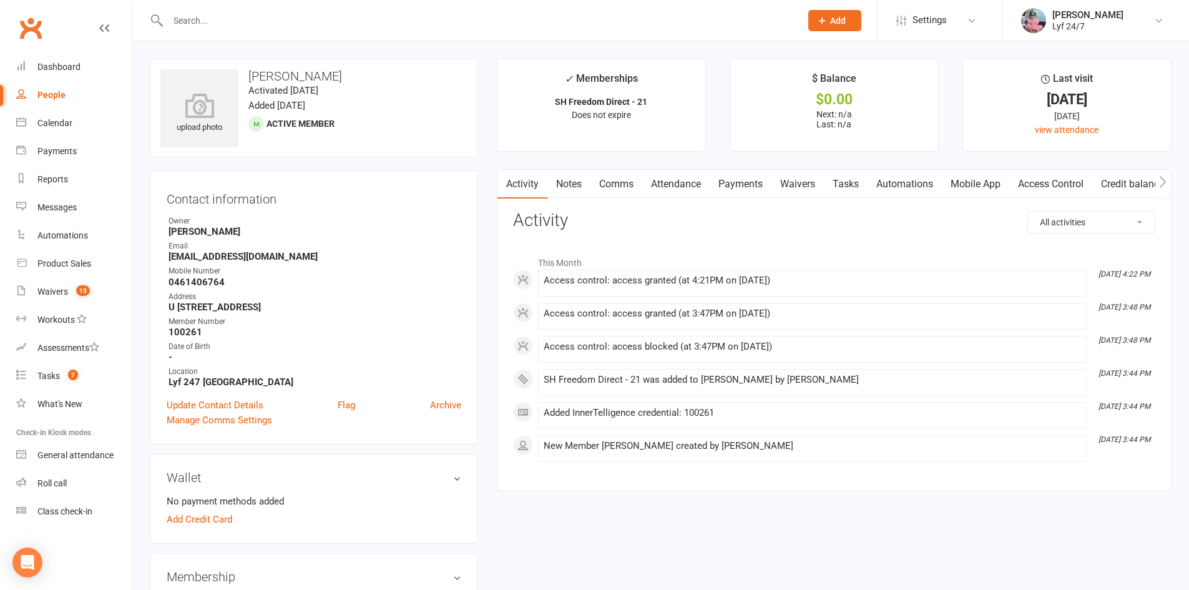
click at [200, 278] on strong "0461406764" at bounding box center [315, 282] width 293 height 11
copy render-form-field "0461406764"
click at [74, 67] on div "Dashboard" at bounding box center [58, 67] width 43 height 10
